Goal: Task Accomplishment & Management: Use online tool/utility

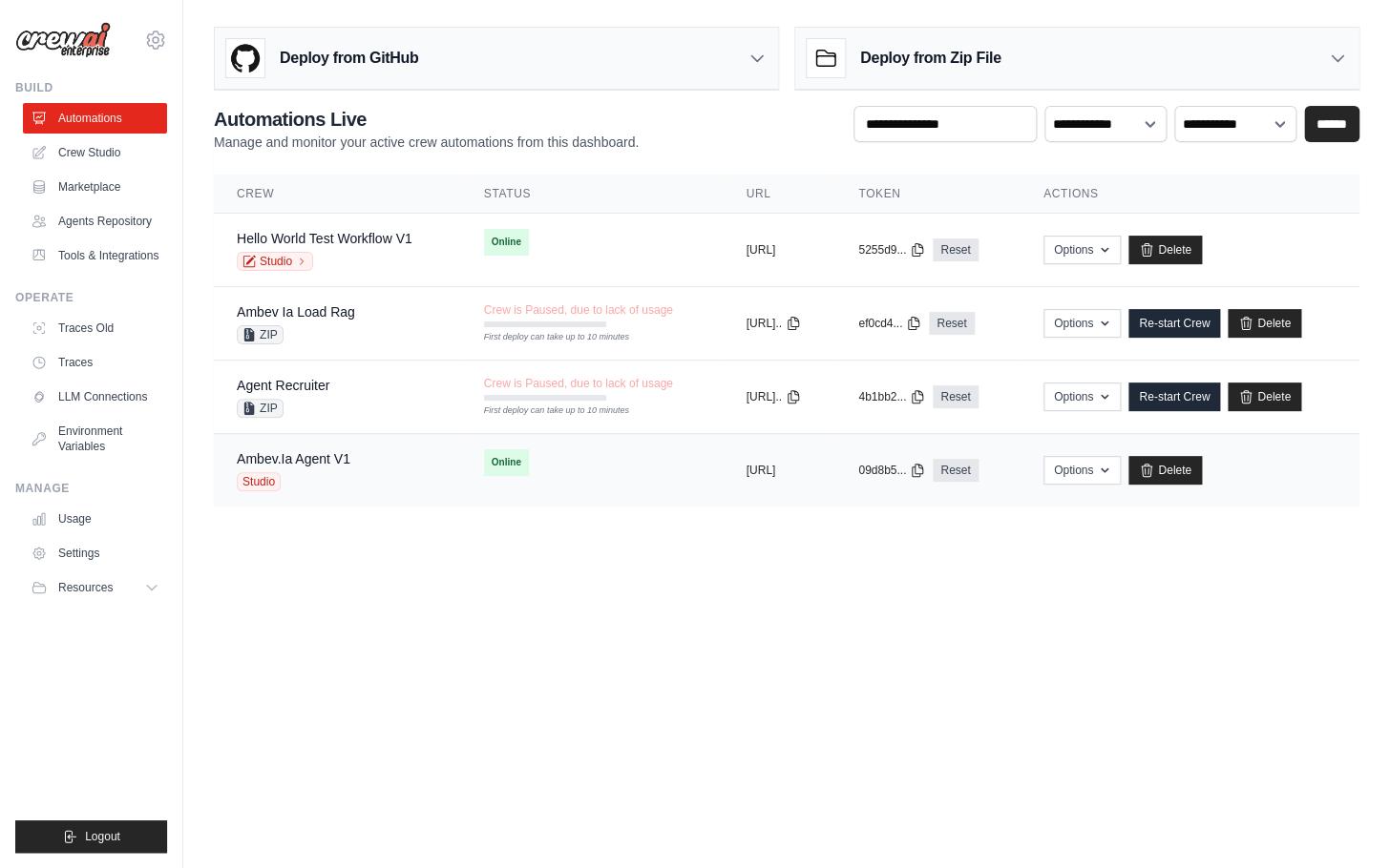
click at [394, 463] on div "Ambev.Ia Agent V1 Studio" at bounding box center [337, 471] width 202 height 42
click at [360, 459] on div "Ambev.Ia Agent V1 Studio" at bounding box center [337, 471] width 202 height 42
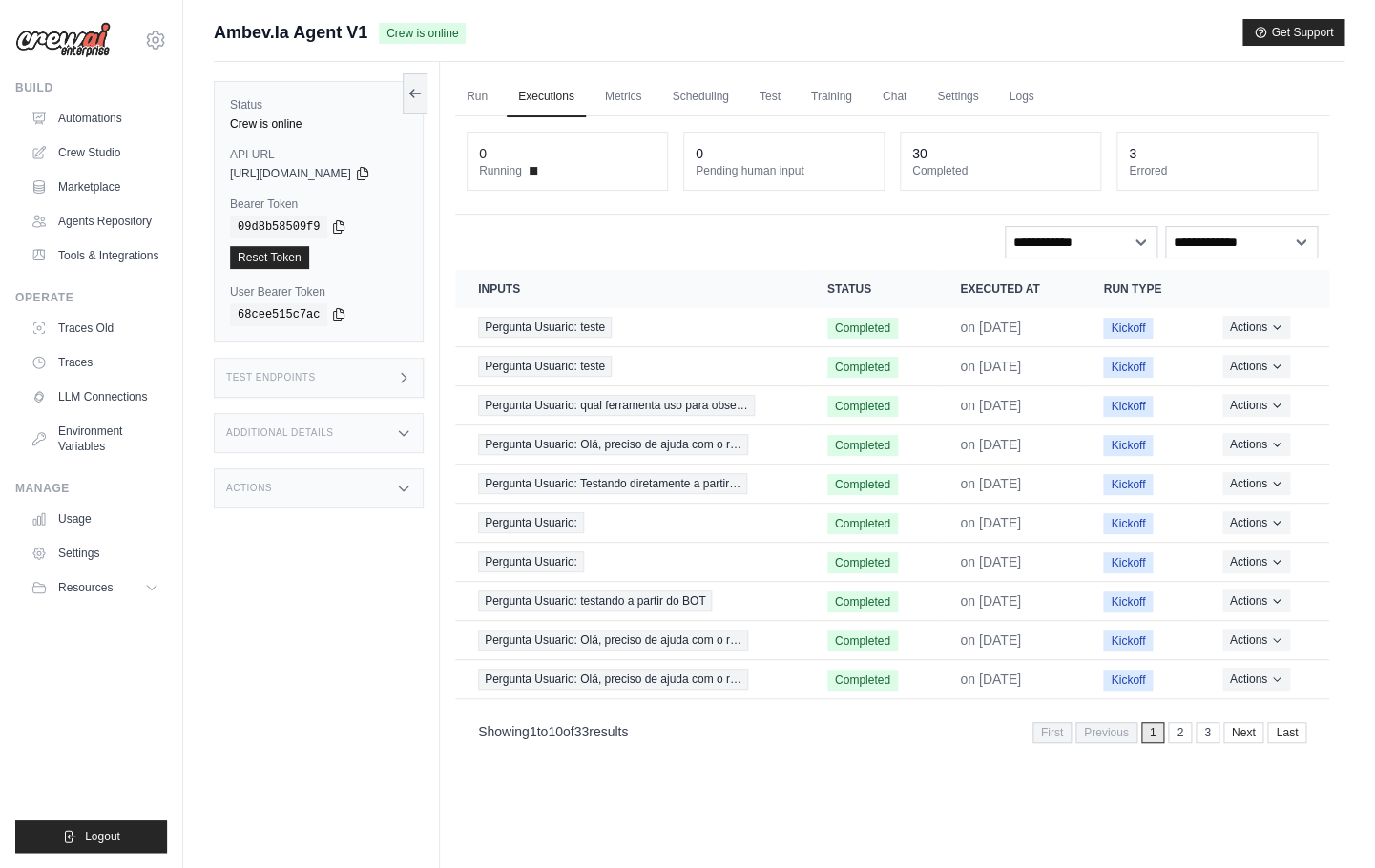
click at [374, 263] on div "Reset Token" at bounding box center [319, 258] width 178 height 23
click at [340, 223] on icon at bounding box center [339, 226] width 15 height 15
click at [275, 225] on code "09d8b58509f9" at bounding box center [279, 227] width 97 height 23
click at [335, 228] on icon at bounding box center [339, 226] width 15 height 15
